Goal: Contribute content: Contribute content

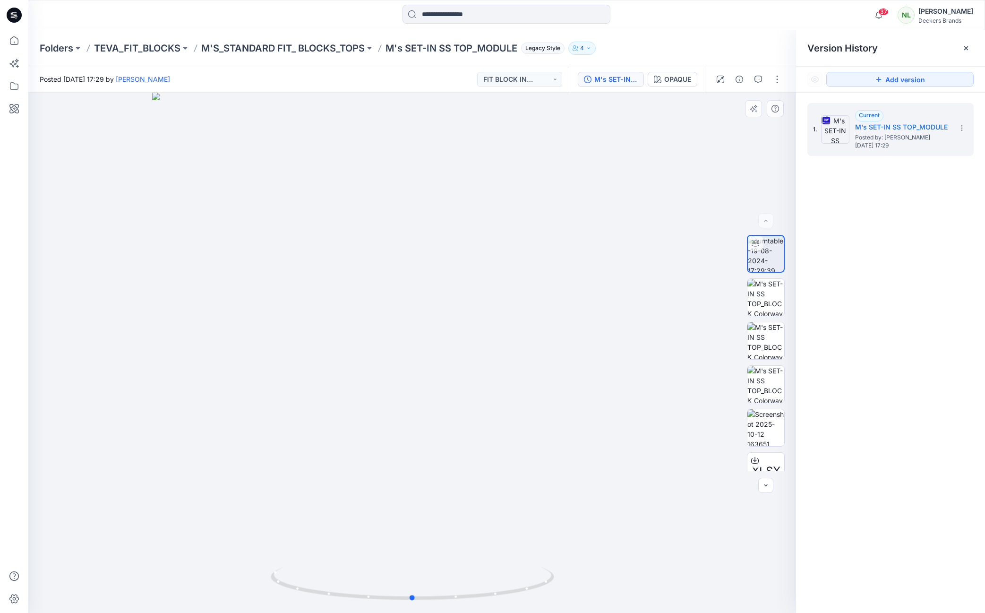
click at [226, 216] on div at bounding box center [412, 353] width 768 height 520
click at [760, 430] on img at bounding box center [766, 427] width 37 height 37
click at [239, 47] on p "M'S_STANDARD FIT_ BLOCKS_TOPS" at bounding box center [283, 48] width 164 height 13
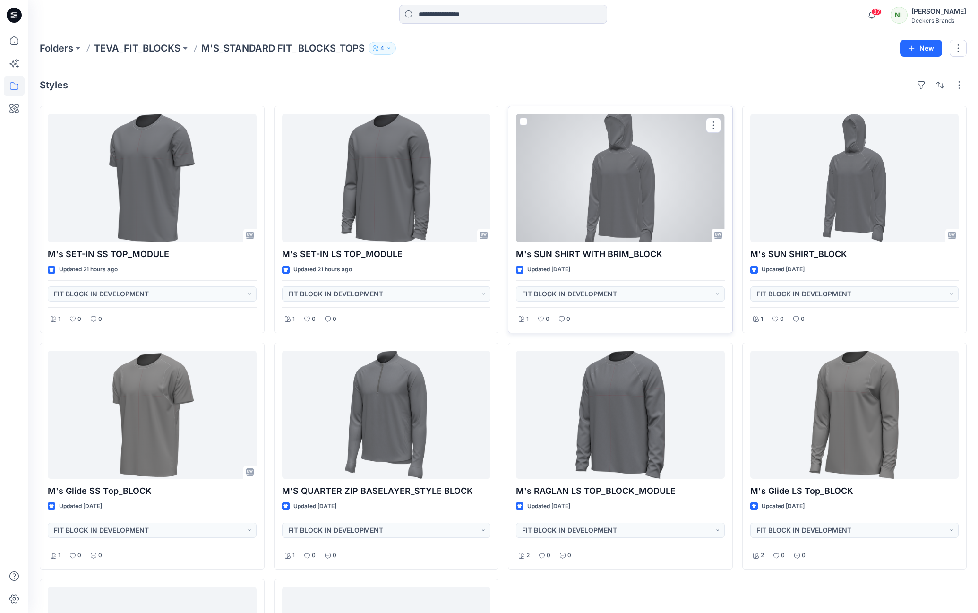
click at [682, 216] on div at bounding box center [620, 178] width 209 height 128
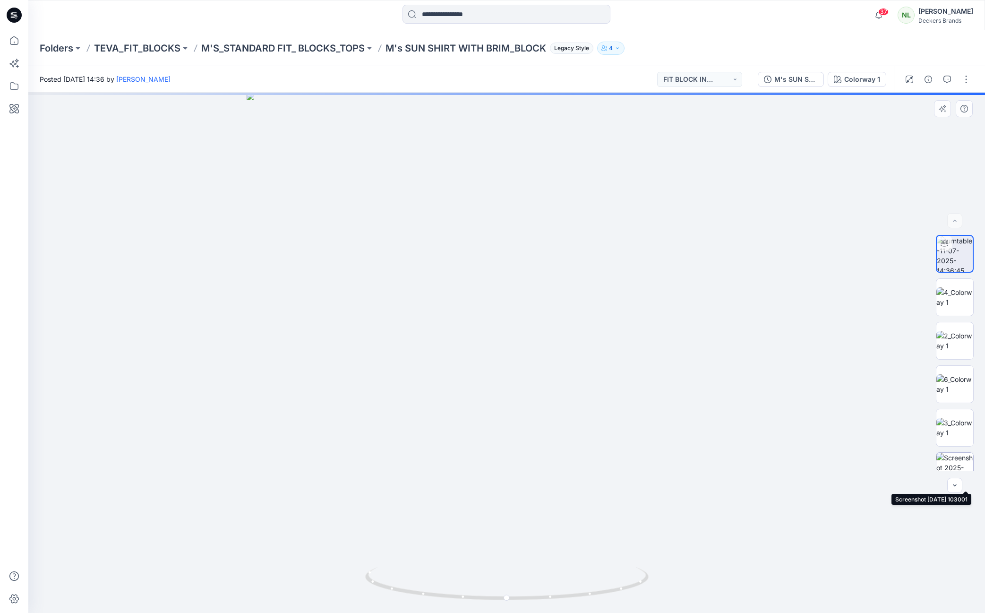
click at [947, 465] on img at bounding box center [955, 471] width 37 height 37
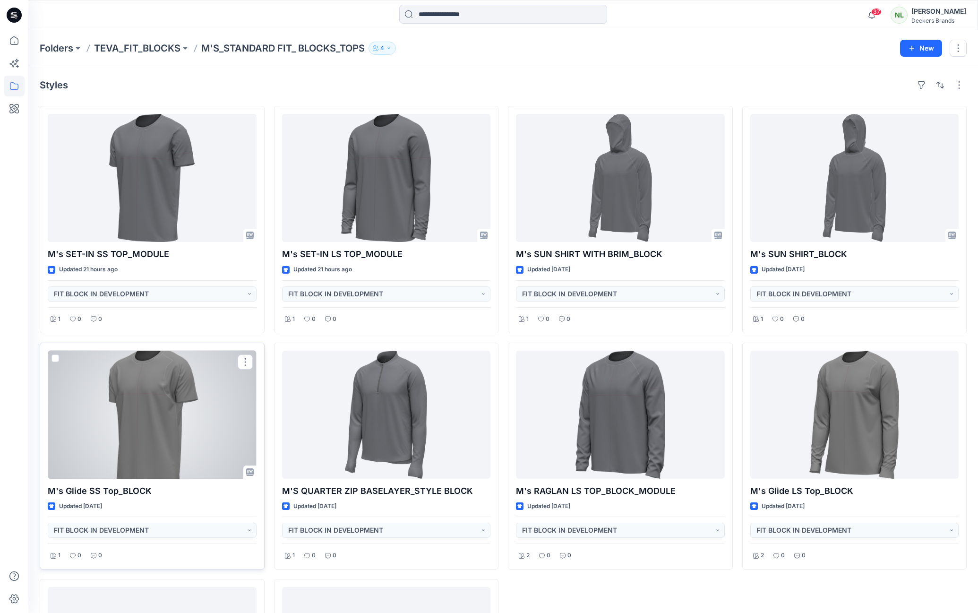
scroll to position [205, 0]
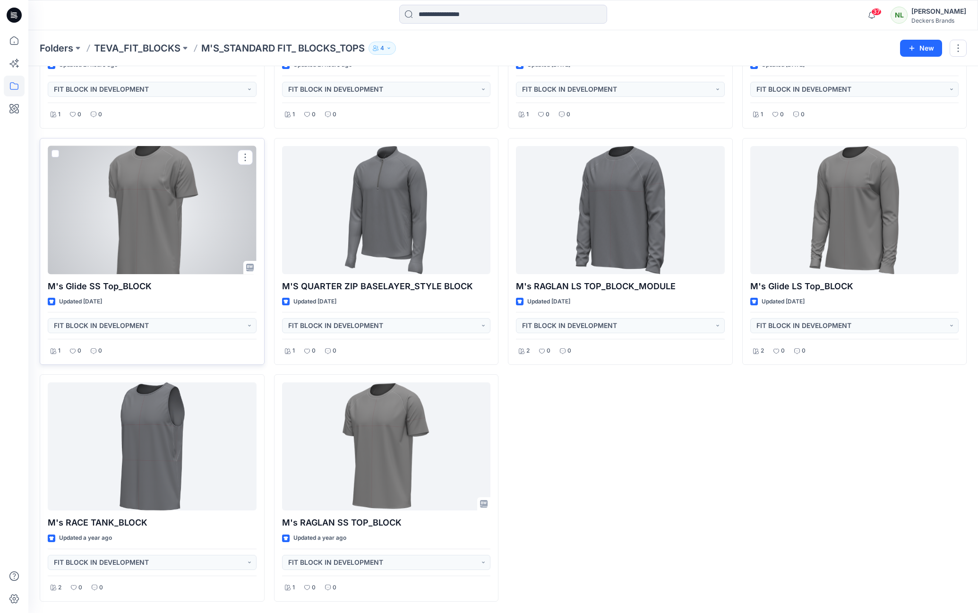
click at [137, 231] on div at bounding box center [152, 210] width 209 height 128
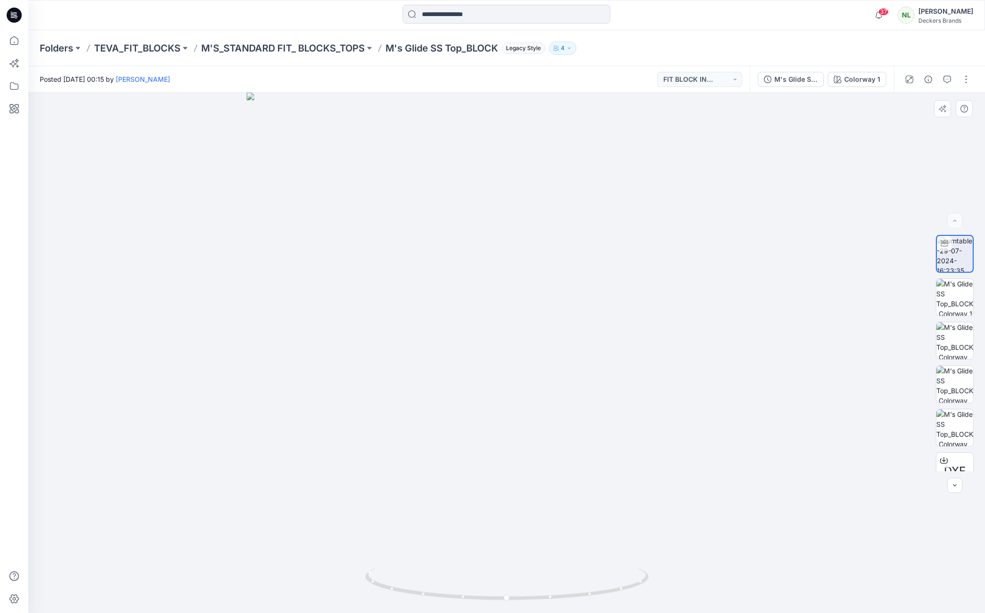
scroll to position [19, 0]
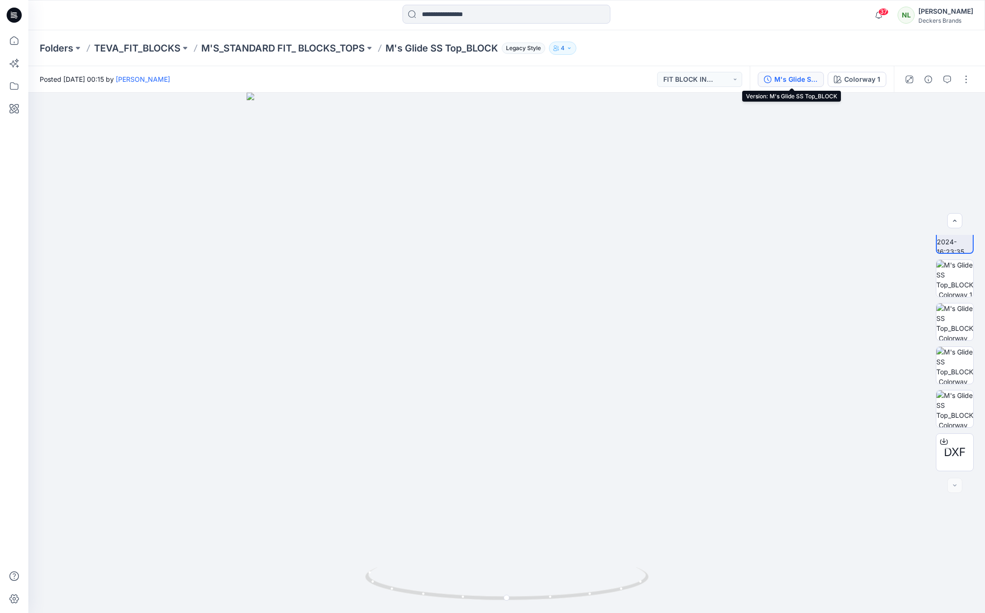
click at [804, 79] on div "M's Glide SS Top_BLOCK" at bounding box center [796, 79] width 43 height 10
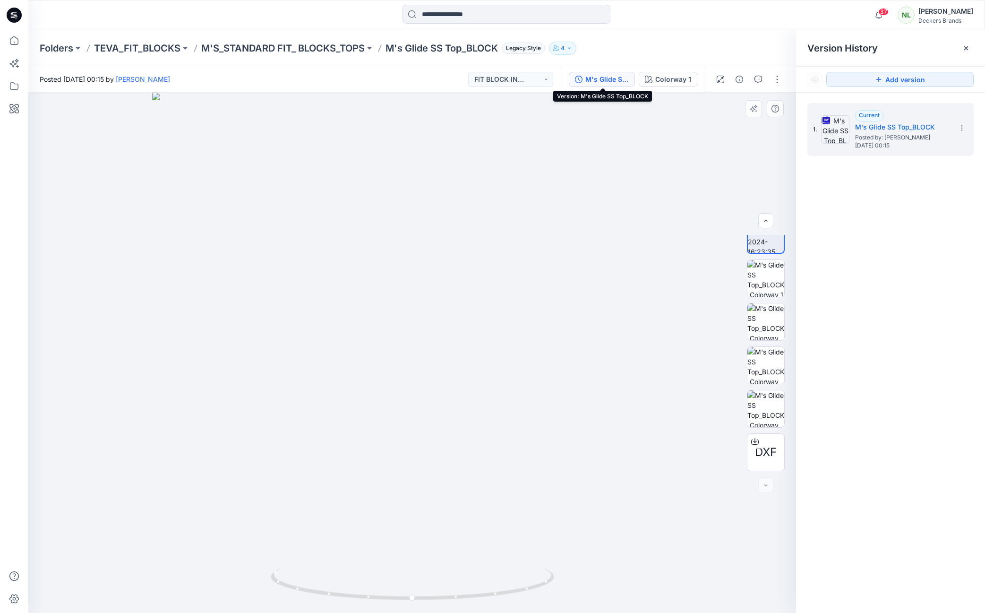
click at [556, 291] on div at bounding box center [412, 353] width 768 height 520
click at [781, 76] on button "button" at bounding box center [777, 79] width 15 height 15
click at [720, 103] on p "Edit" at bounding box center [717, 101] width 12 height 10
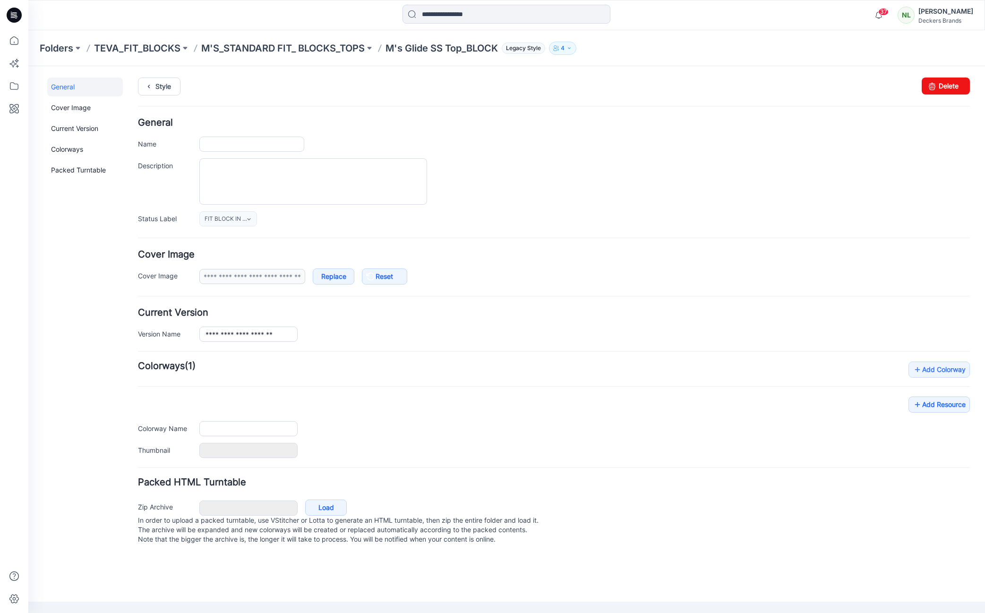
type input "**********"
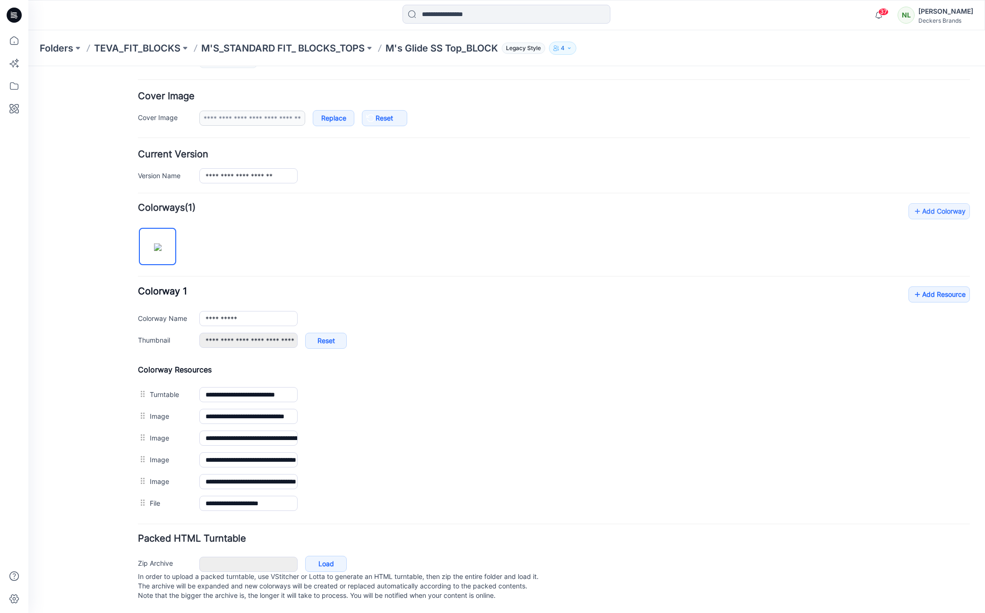
scroll to position [168, 0]
click at [935, 287] on link "Add Resource" at bounding box center [939, 294] width 61 height 16
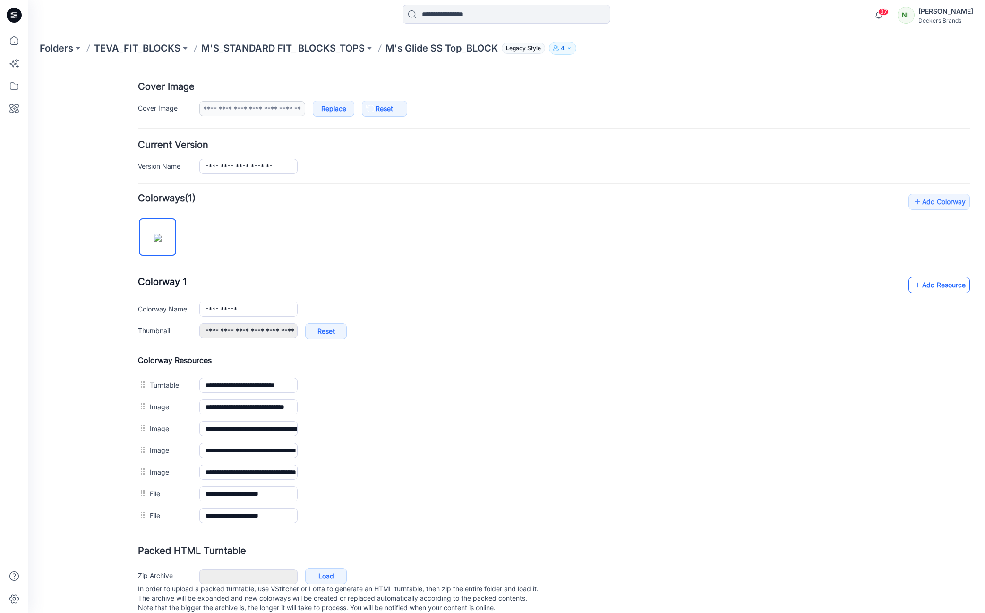
click at [922, 286] on link "Add Resource" at bounding box center [939, 285] width 61 height 16
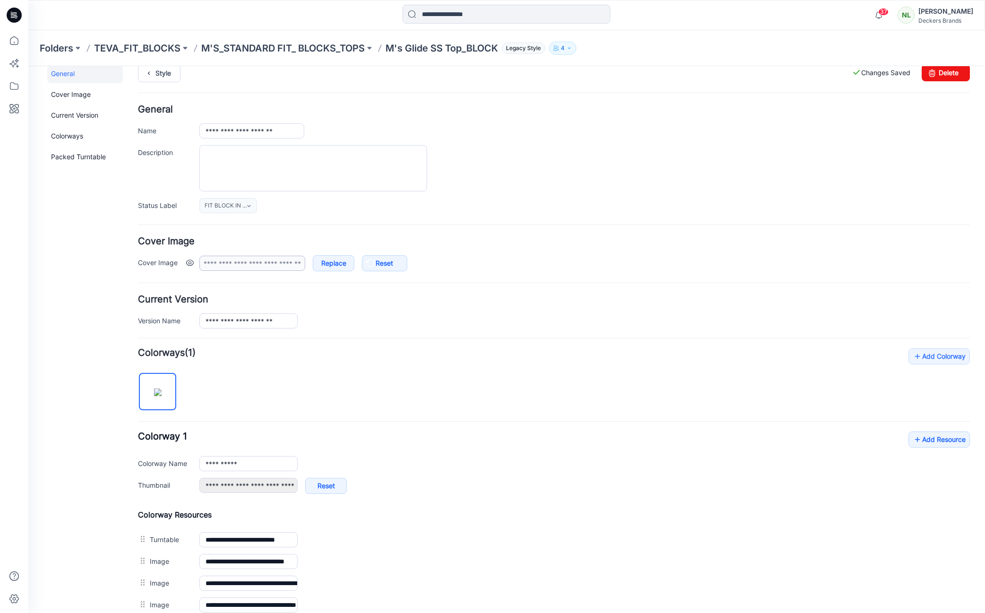
scroll to position [0, 0]
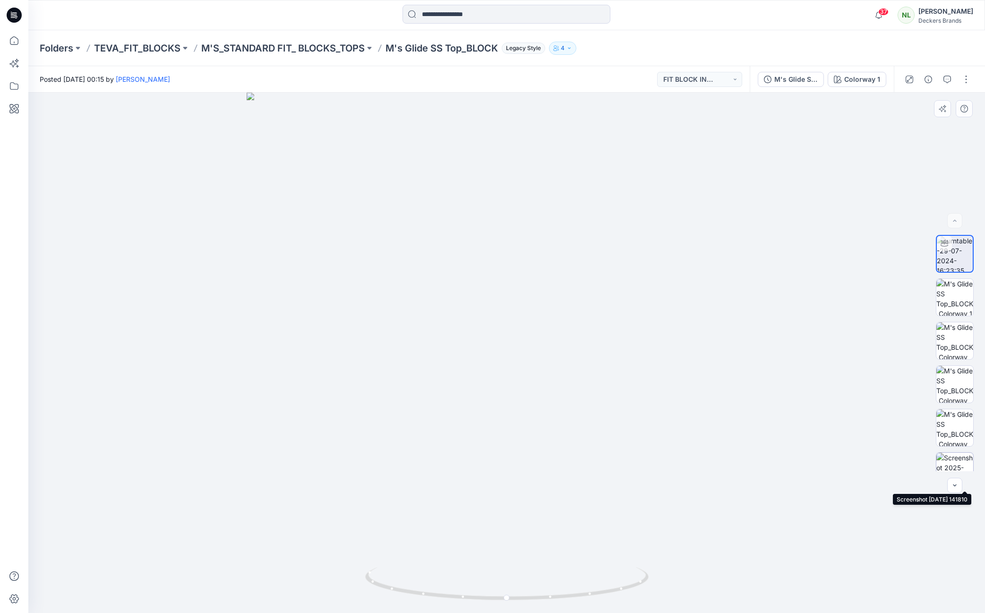
click at [944, 461] on img at bounding box center [955, 471] width 37 height 37
click at [142, 450] on div at bounding box center [506, 353] width 957 height 520
click at [318, 49] on p "M'S_STANDARD FIT_ BLOCKS_TOPS" at bounding box center [283, 48] width 164 height 13
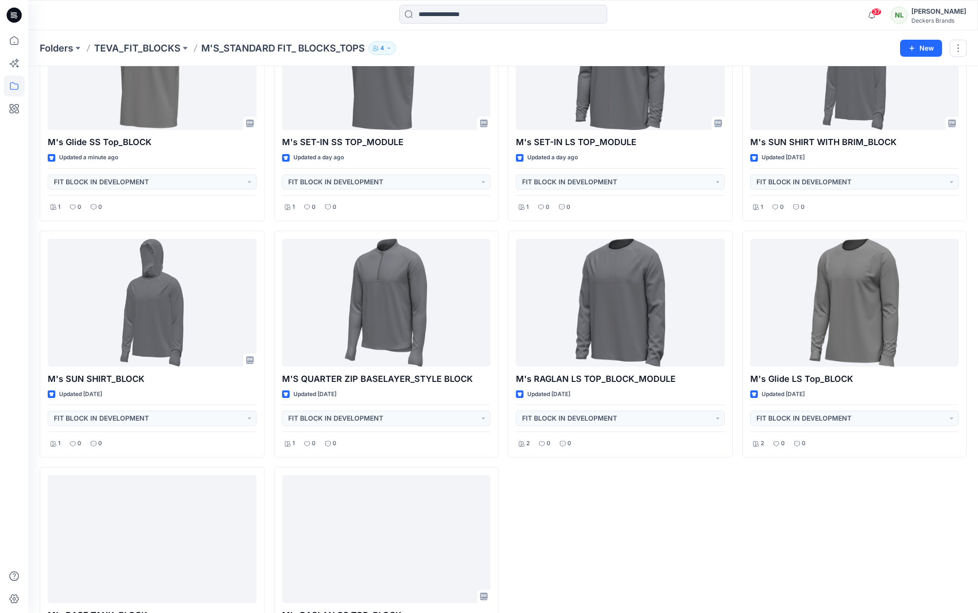
scroll to position [134, 0]
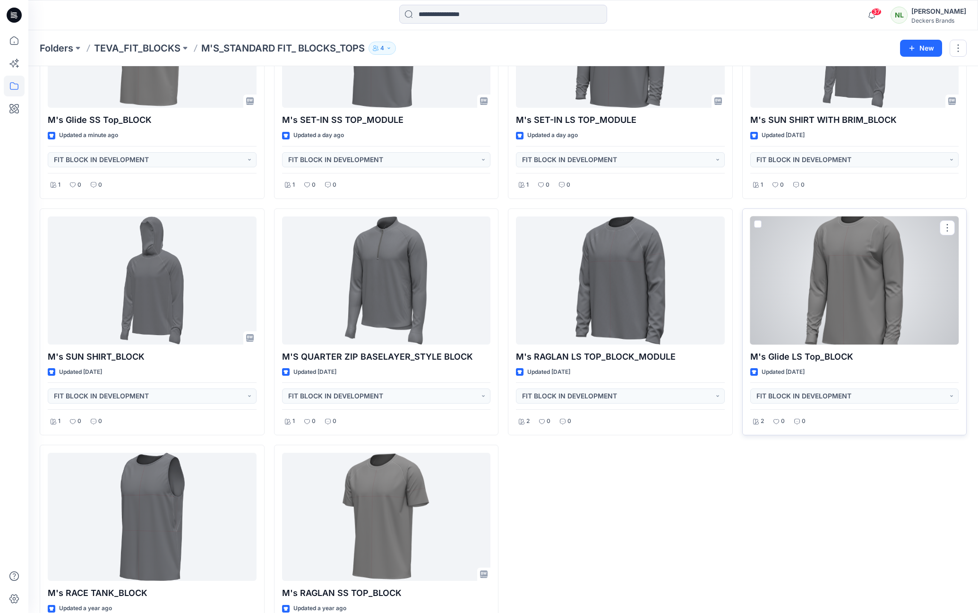
click at [875, 289] on div at bounding box center [855, 280] width 209 height 128
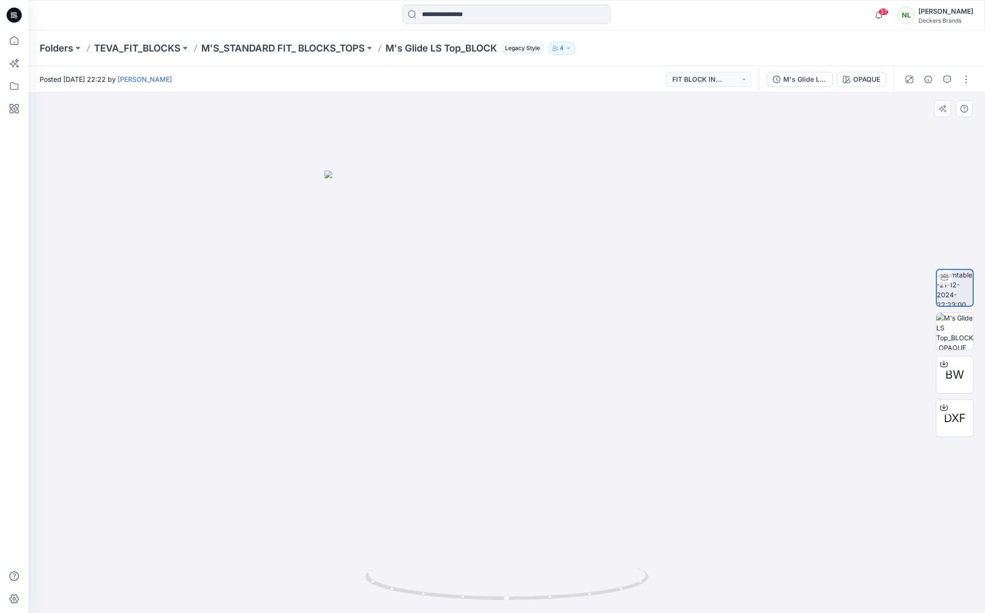
click at [342, 354] on div at bounding box center [506, 353] width 957 height 520
click at [967, 84] on button "button" at bounding box center [966, 79] width 15 height 15
click at [904, 103] on p "Edit" at bounding box center [906, 101] width 12 height 10
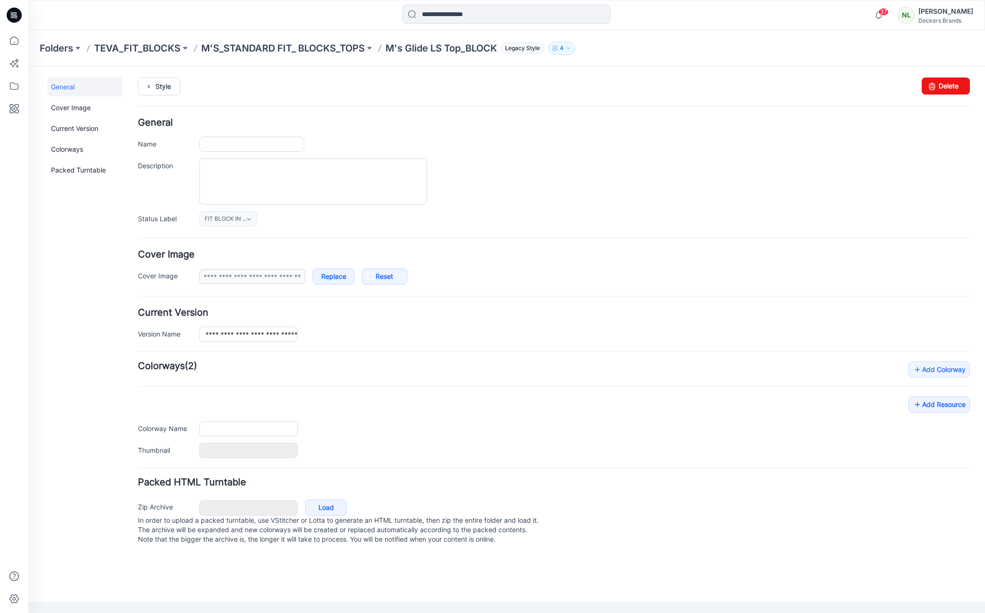
type input "**********"
type input "******"
type input "**********"
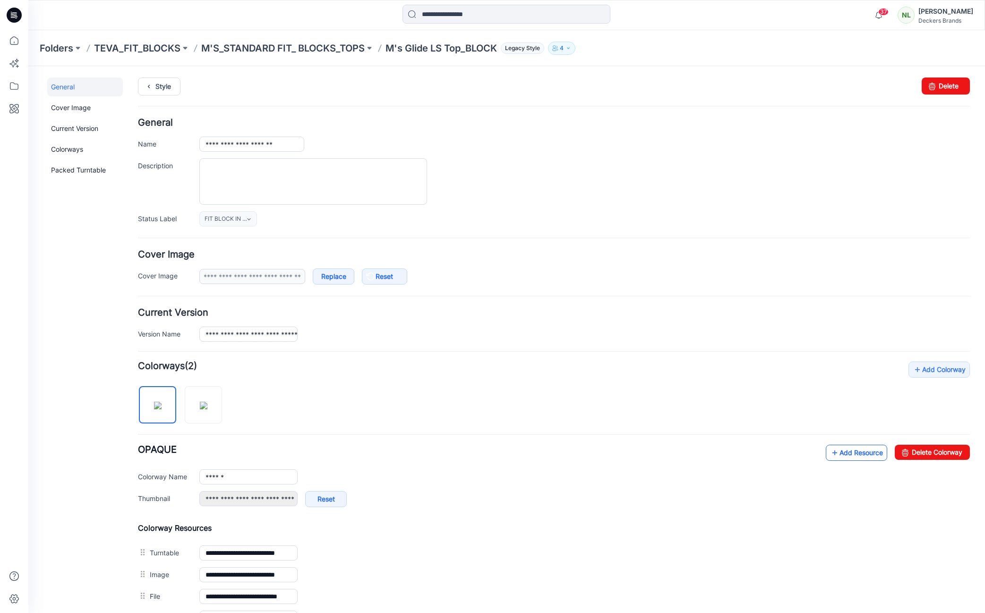
click at [852, 451] on link "Add Resource" at bounding box center [856, 453] width 61 height 16
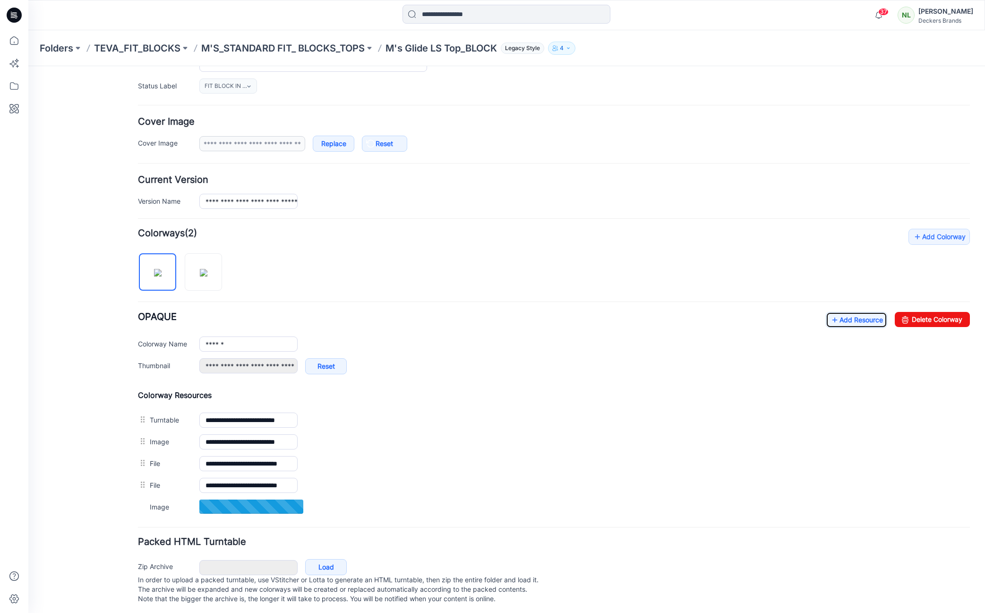
scroll to position [146, 0]
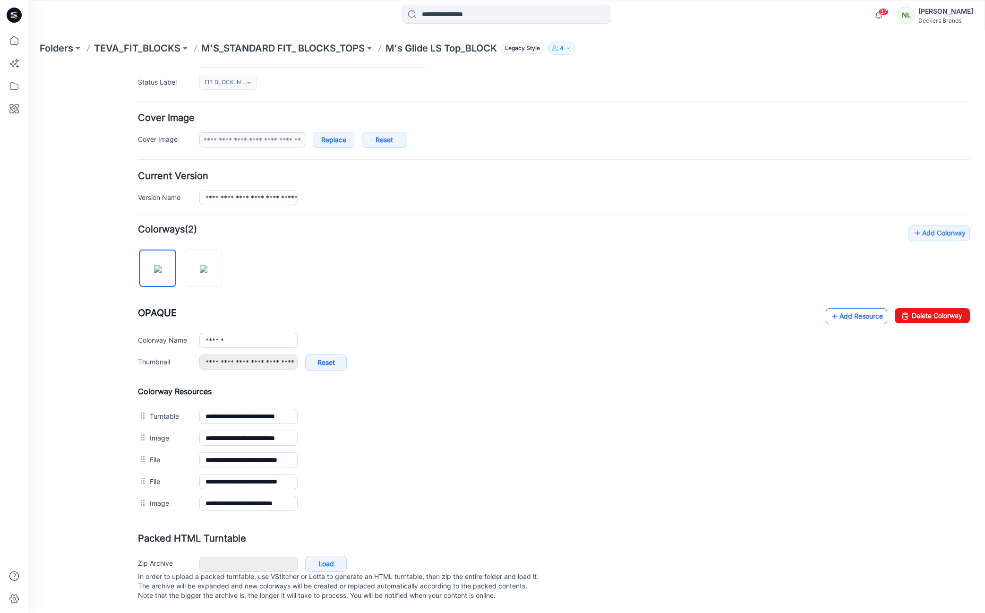
click at [843, 308] on link "Add Resource" at bounding box center [856, 316] width 61 height 16
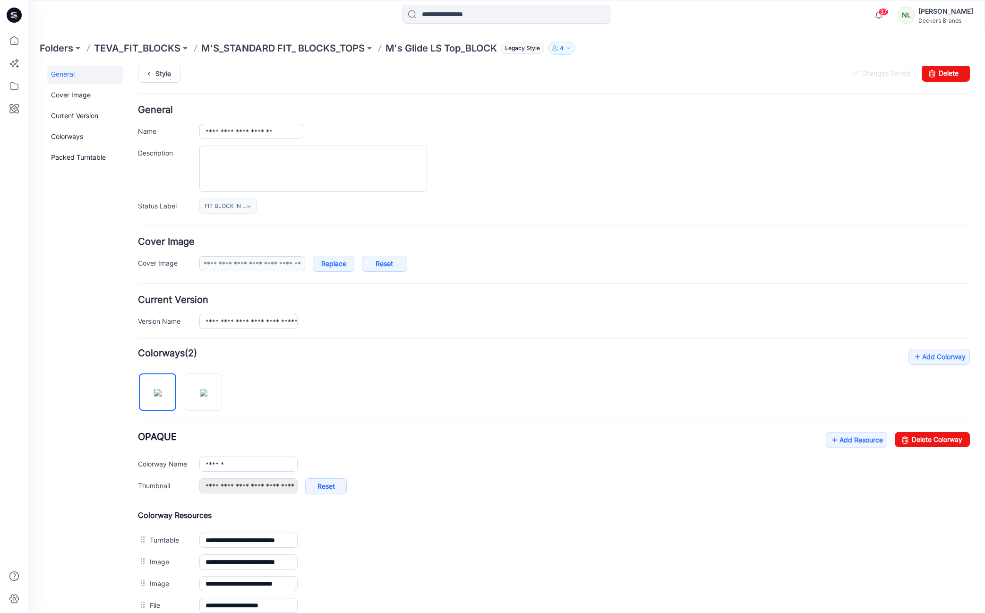
scroll to position [0, 0]
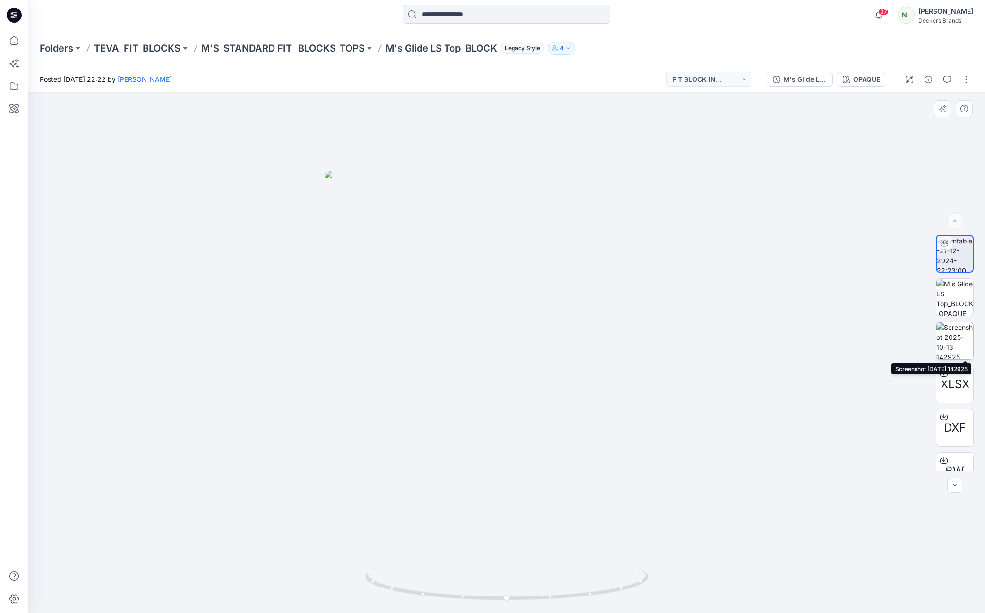
click at [954, 345] on img at bounding box center [955, 340] width 37 height 37
click at [790, 365] on div at bounding box center [506, 353] width 957 height 520
drag, startPoint x: 217, startPoint y: 423, endPoint x: 221, endPoint y: 411, distance: 12.9
click at [217, 423] on div at bounding box center [506, 353] width 957 height 520
click at [293, 48] on p "M'S_STANDARD FIT_ BLOCKS_TOPS" at bounding box center [283, 48] width 164 height 13
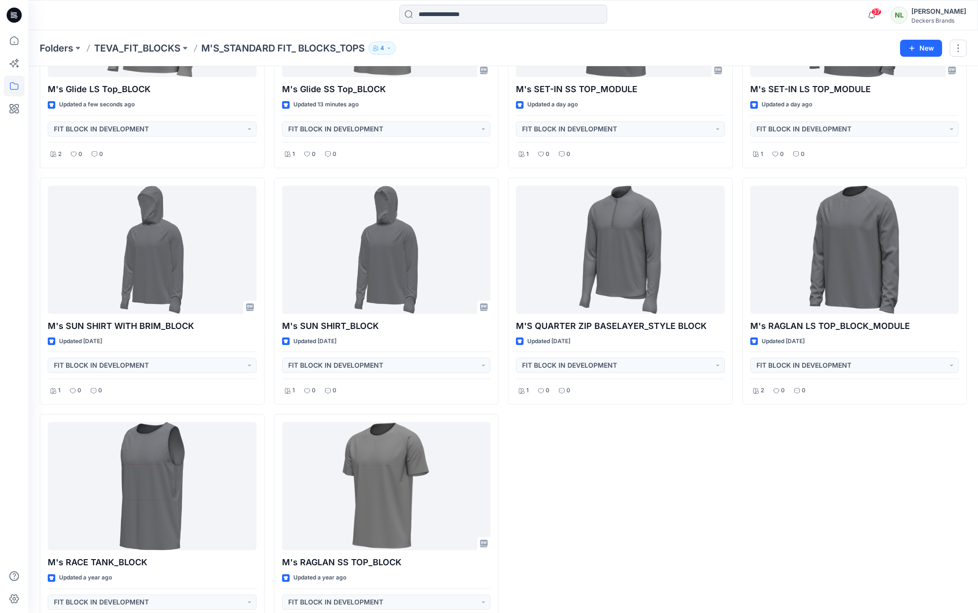
scroll to position [168, 0]
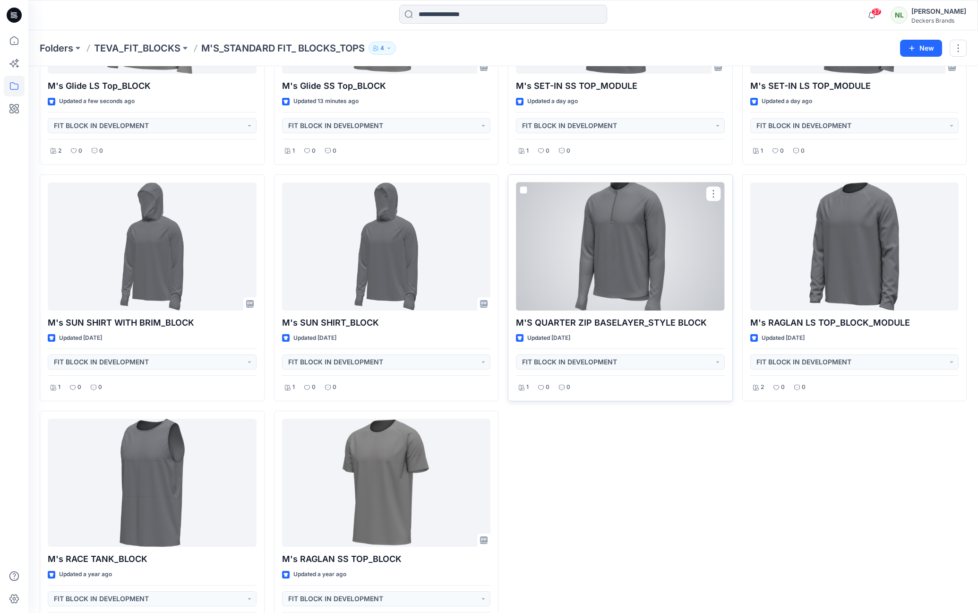
click at [569, 278] on div at bounding box center [620, 246] width 209 height 128
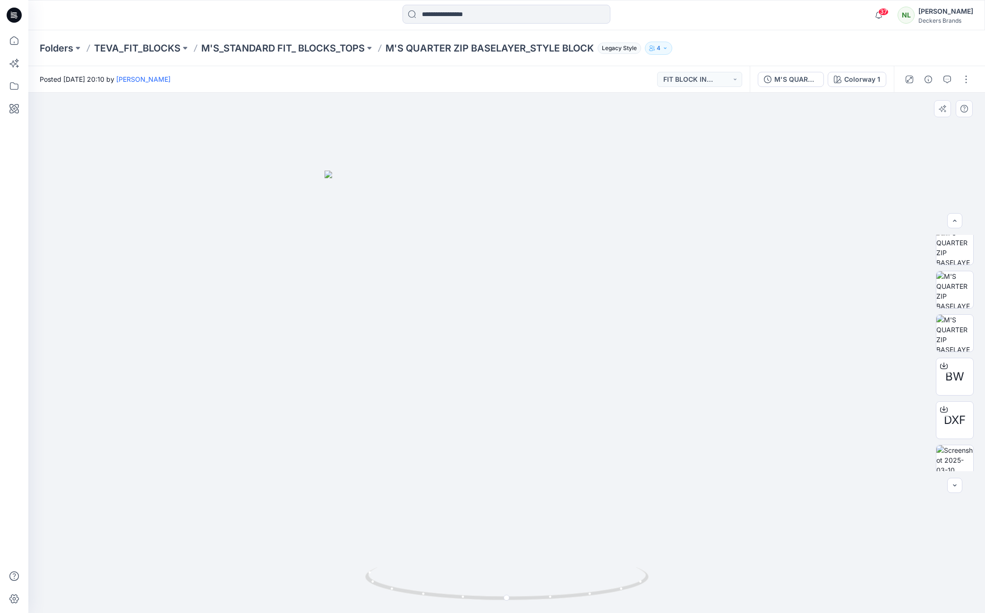
scroll to position [99, 0]
click at [965, 82] on button "button" at bounding box center [966, 79] width 15 height 15
click at [904, 101] on p "Edit" at bounding box center [906, 101] width 12 height 10
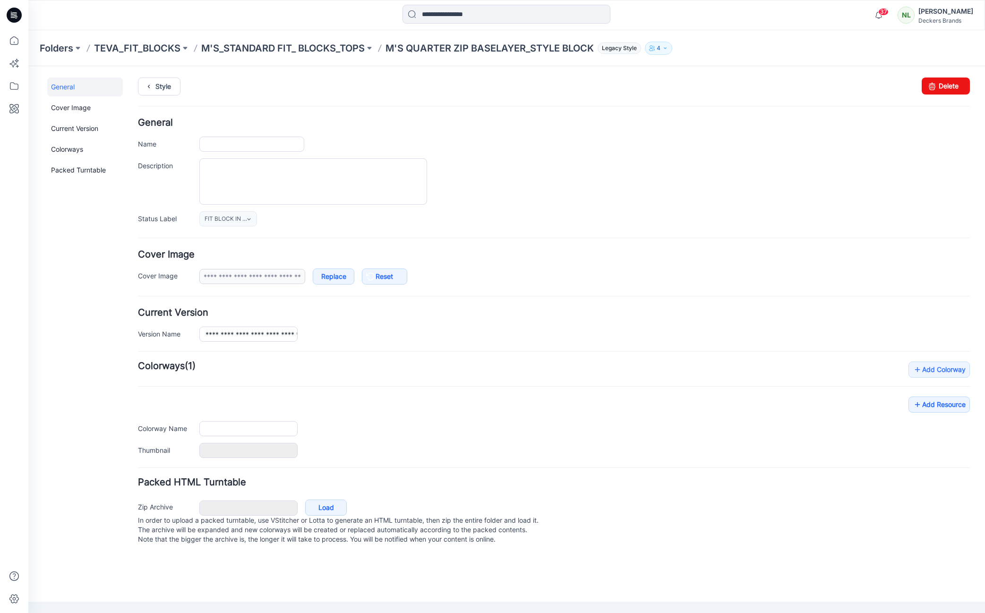
type input "**********"
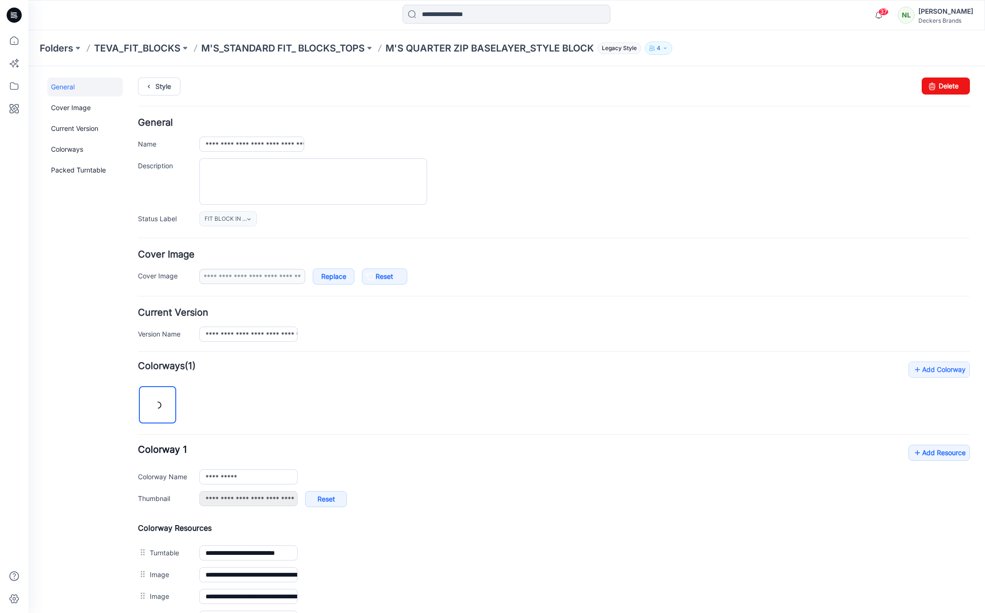
scroll to position [211, 0]
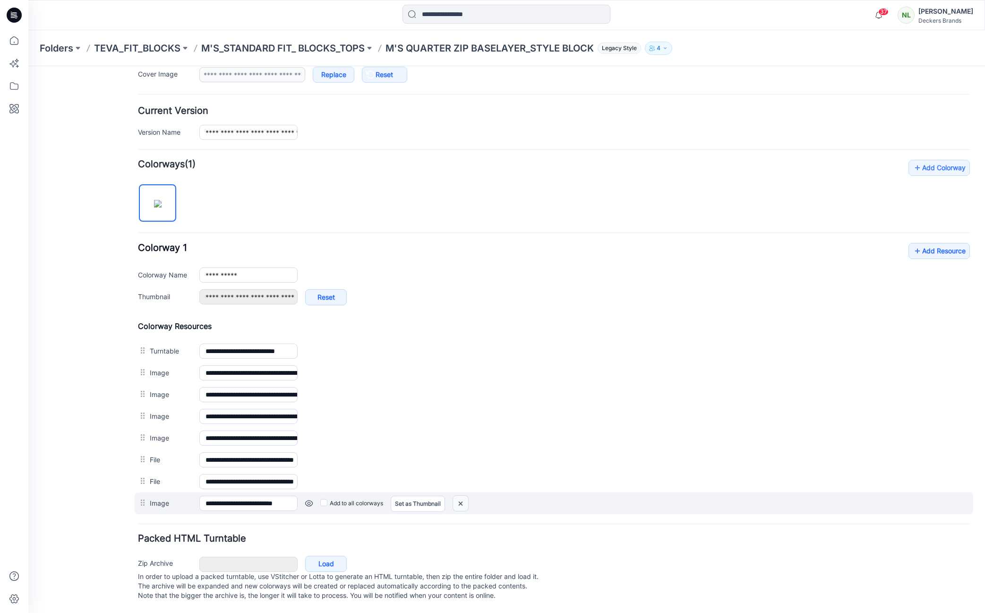
drag, startPoint x: 459, startPoint y: 495, endPoint x: 563, endPoint y: 127, distance: 382.5
click at [459, 496] on img at bounding box center [460, 504] width 15 height 16
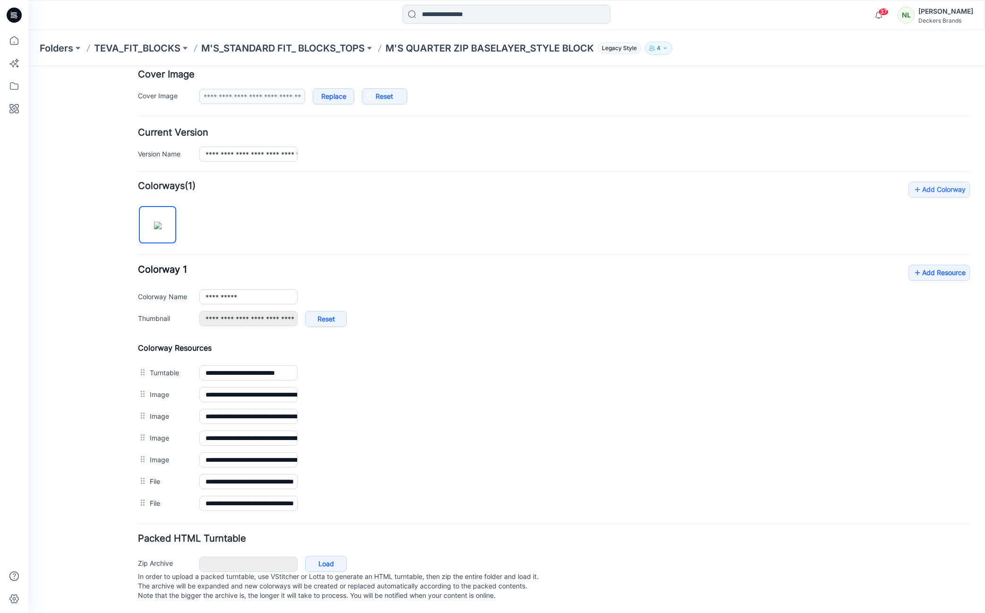
scroll to position [190, 0]
click at [902, 311] on div "**********" at bounding box center [584, 324] width 771 height 26
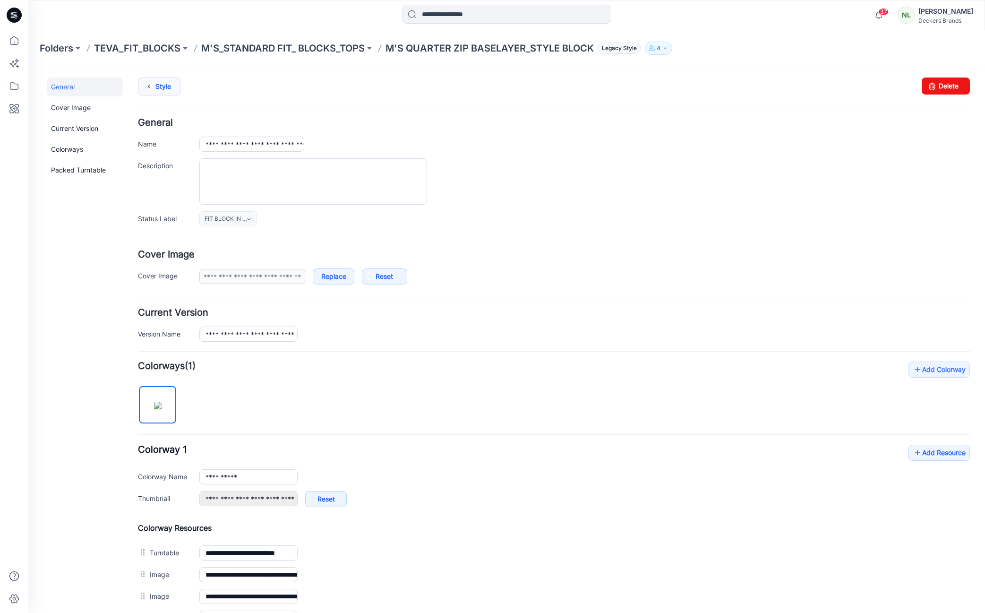
click at [167, 87] on link "Style" at bounding box center [159, 87] width 43 height 18
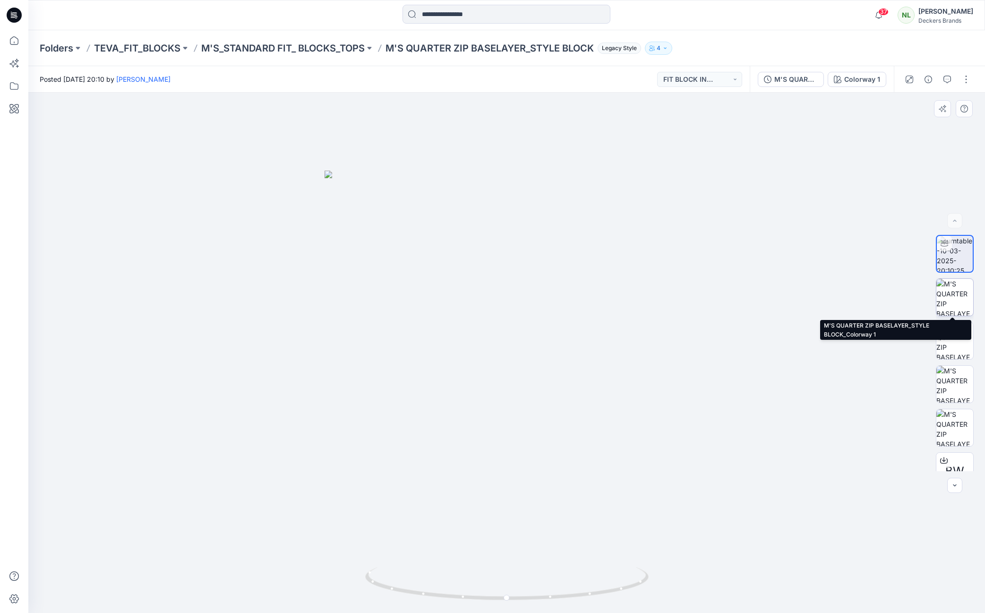
click at [955, 295] on img at bounding box center [955, 297] width 37 height 37
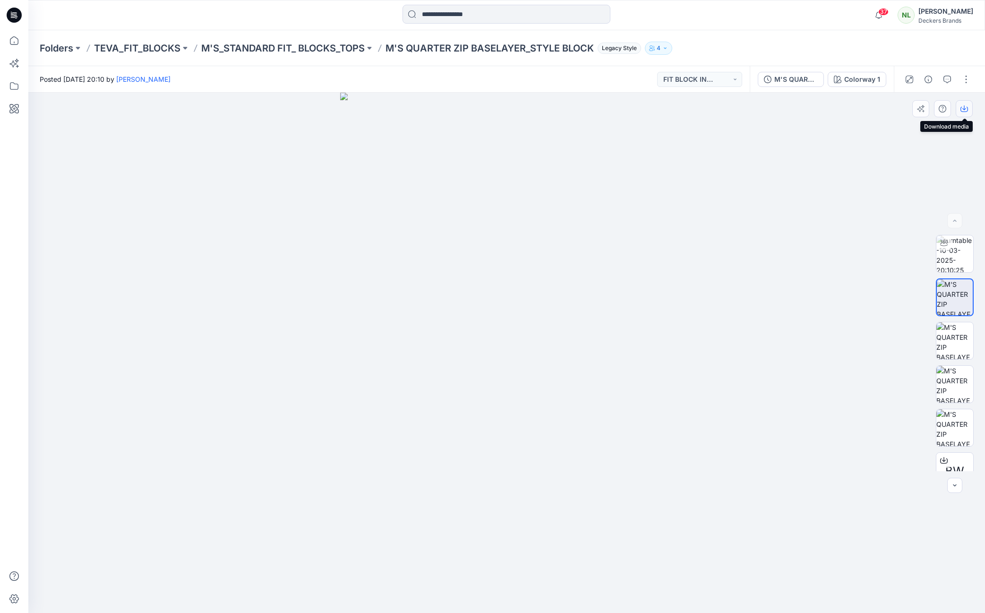
click at [962, 107] on icon "button" at bounding box center [965, 109] width 8 height 5
click at [865, 243] on div at bounding box center [506, 353] width 957 height 520
click at [967, 78] on button "button" at bounding box center [966, 79] width 15 height 15
click at [902, 102] on p "Edit" at bounding box center [906, 101] width 12 height 10
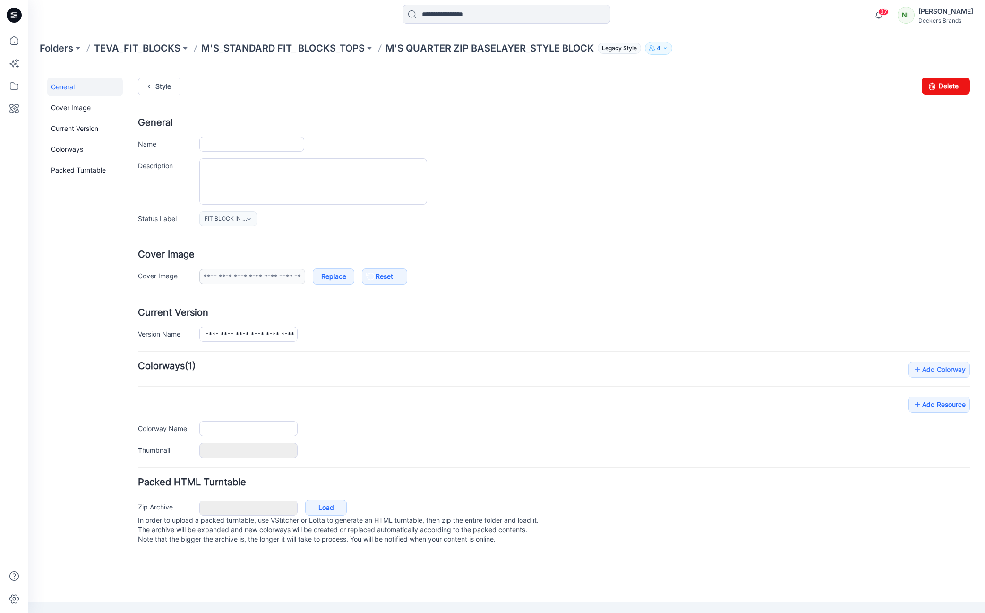
type input "**********"
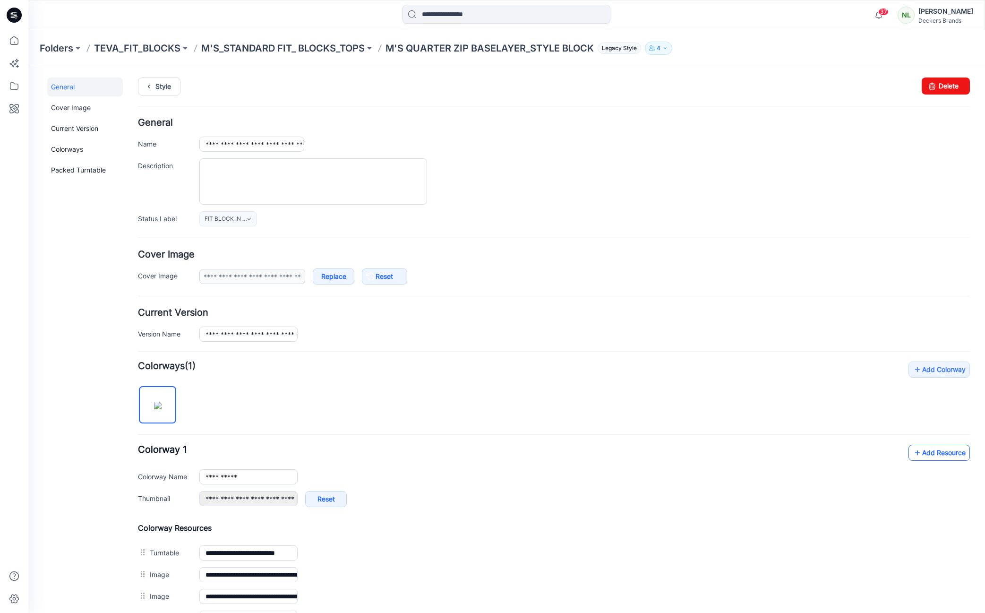
click at [950, 456] on link "Add Resource" at bounding box center [939, 453] width 61 height 16
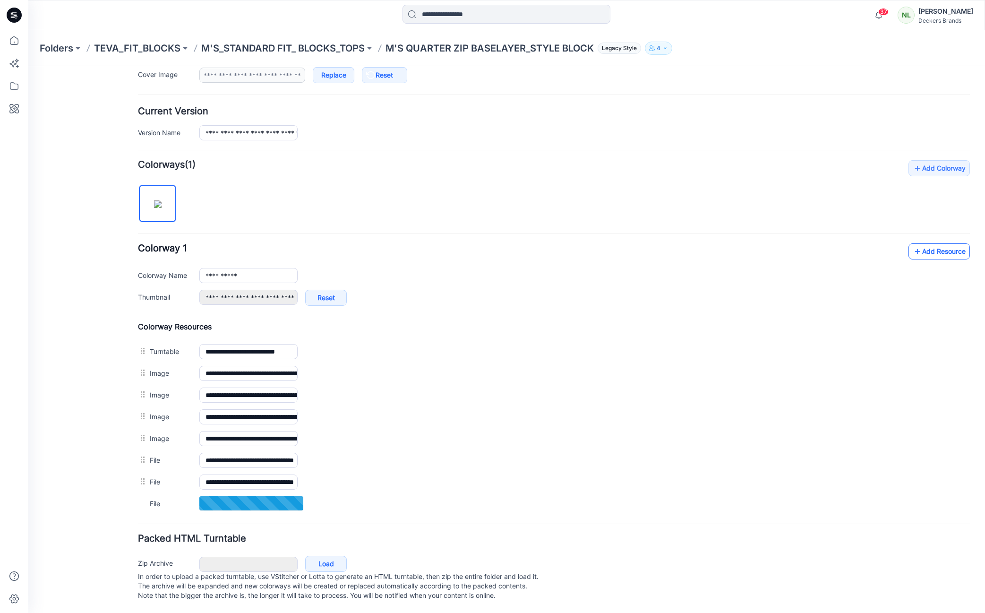
scroll to position [211, 0]
click at [939, 243] on link "Add Resource" at bounding box center [939, 251] width 61 height 16
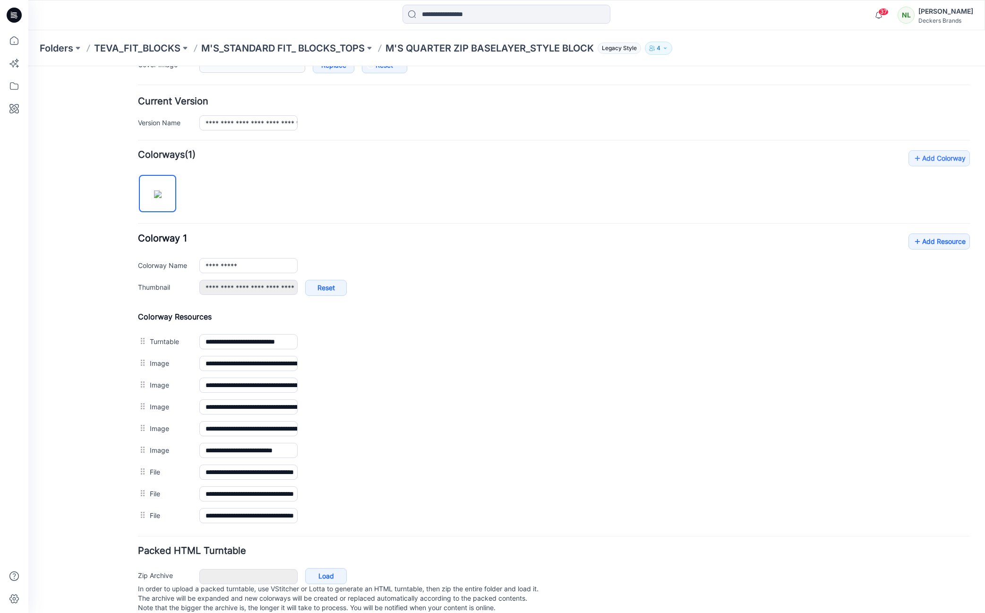
scroll to position [0, 0]
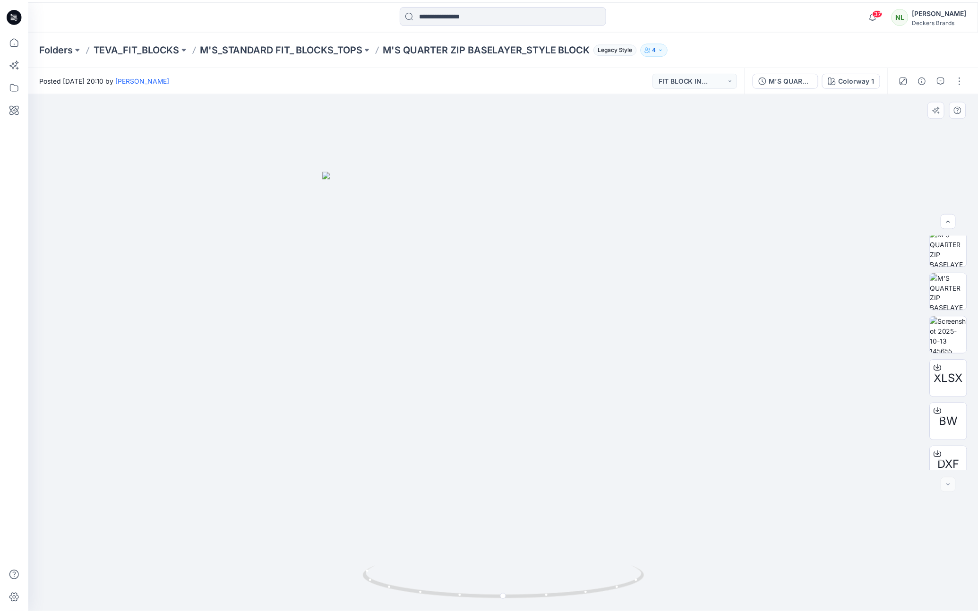
scroll to position [149, 0]
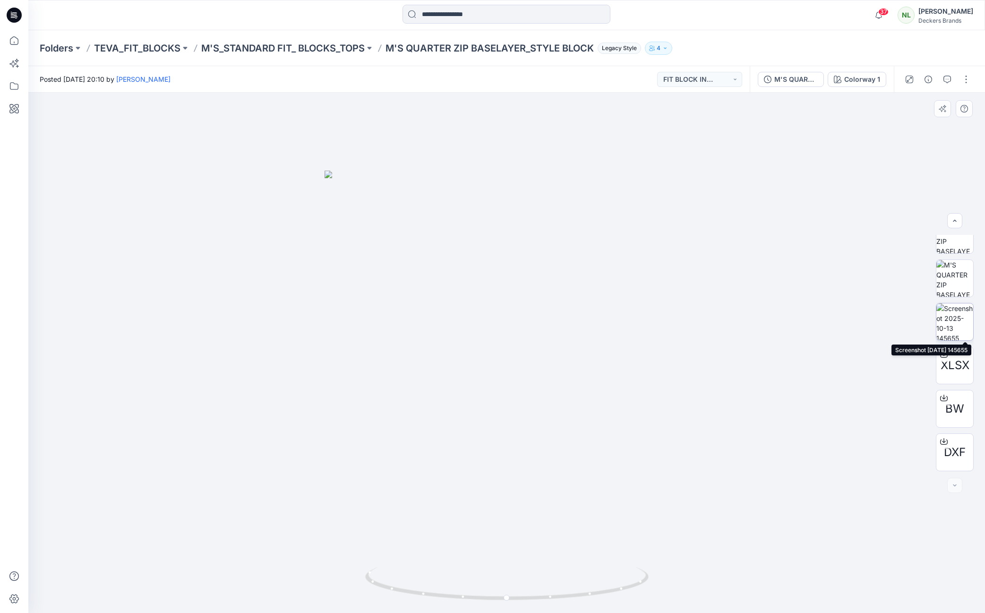
click at [955, 331] on img at bounding box center [955, 321] width 37 height 37
click at [823, 399] on div at bounding box center [506, 353] width 957 height 520
click at [135, 398] on div at bounding box center [506, 353] width 957 height 520
click at [305, 47] on p "M'S_STANDARD FIT_ BLOCKS_TOPS" at bounding box center [283, 48] width 164 height 13
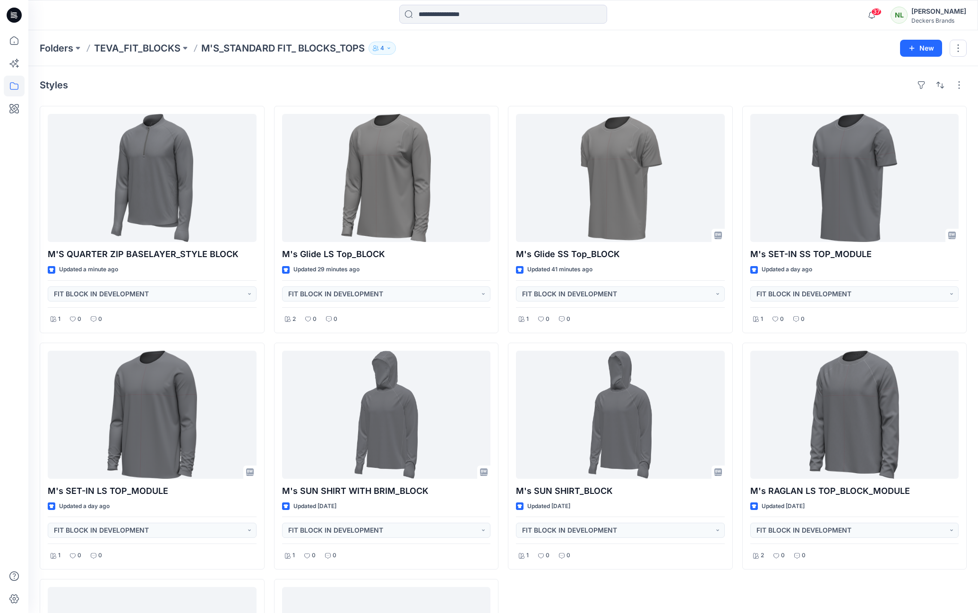
click at [390, 47] on icon "button" at bounding box center [389, 47] width 2 height 1
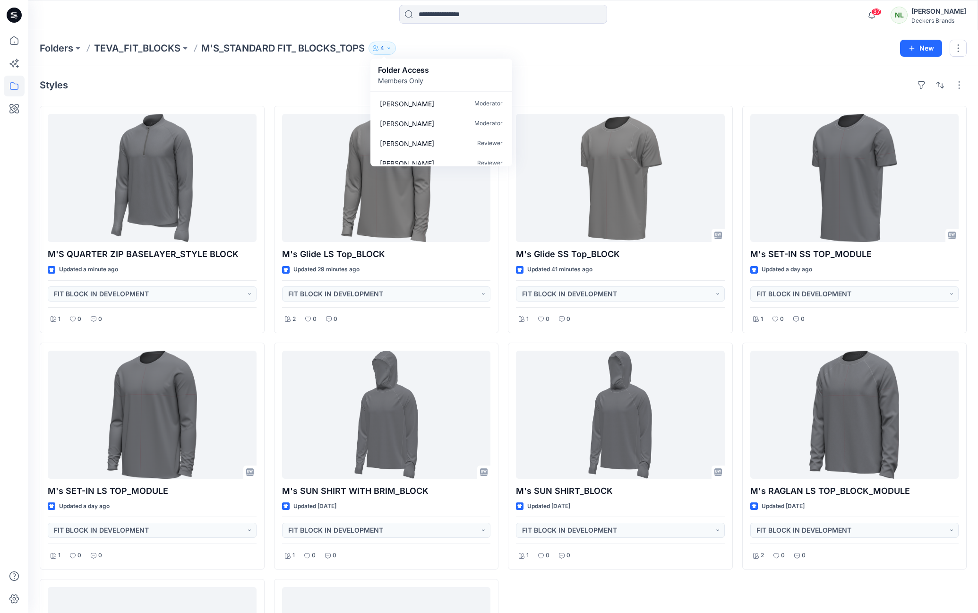
click at [566, 591] on div "M's Glide SS Top_BLOCK Updated 41 minutes ago FIT BLOCK IN DEVELOPMENT 1 0 0 M'…" at bounding box center [620, 456] width 225 height 700
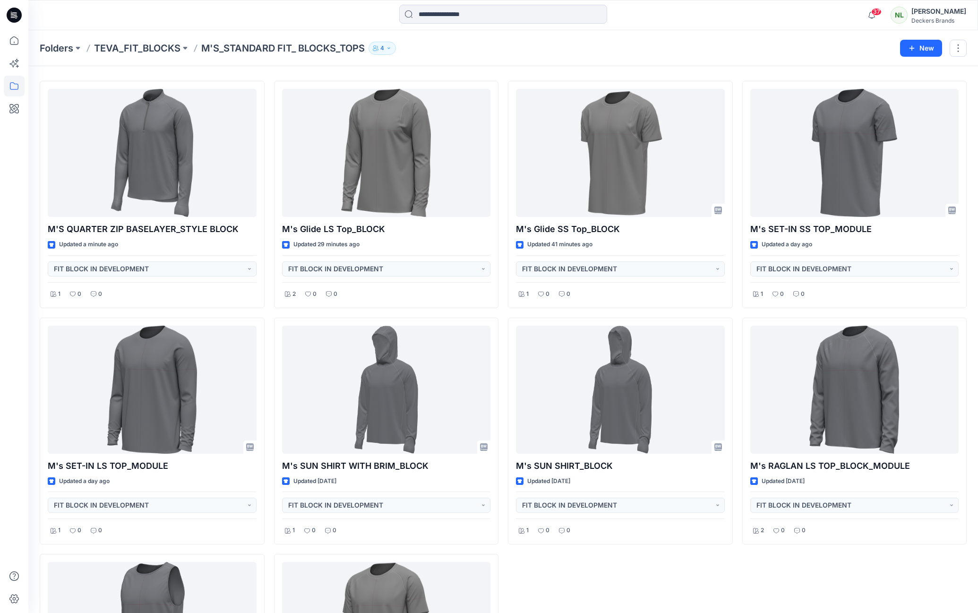
scroll to position [5, 0]
